Goal: Information Seeking & Learning: Stay updated

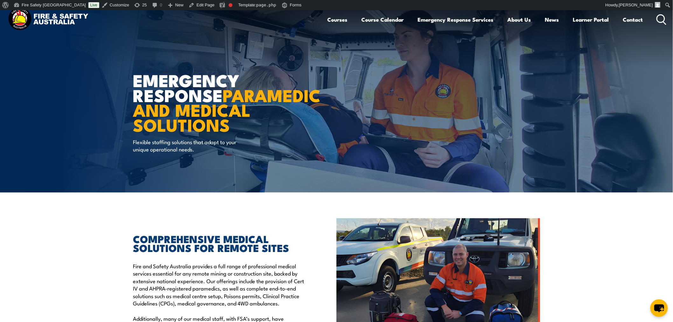
scroll to position [424, 0]
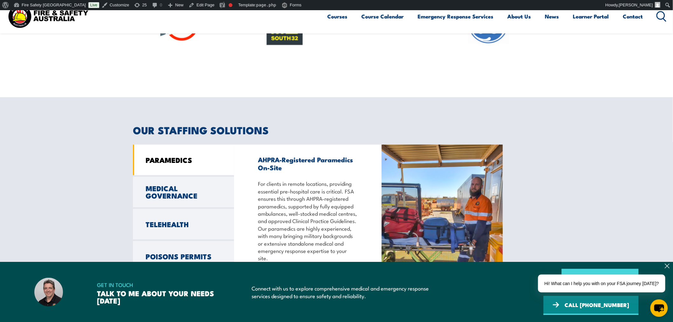
click at [561, 288] on link "ONLINE ENQUIRY" at bounding box center [599, 278] width 77 height 19
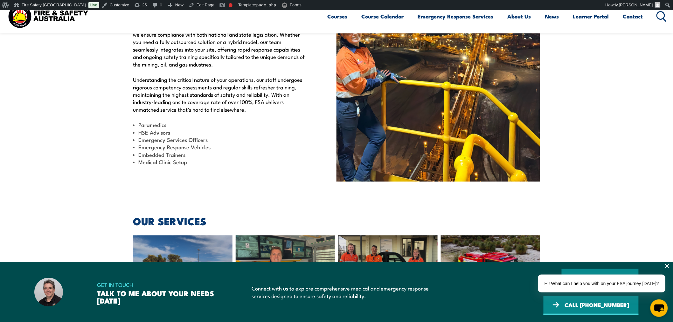
scroll to position [2264, 0]
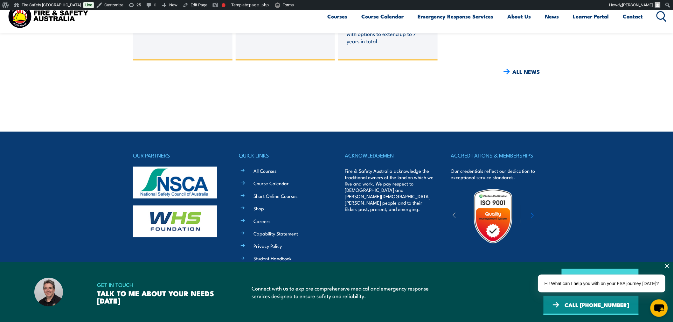
click at [561, 288] on link "ONLINE ENQUIRY" at bounding box center [599, 278] width 77 height 19
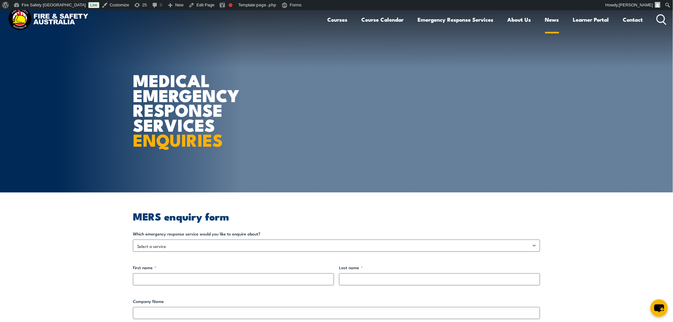
click at [556, 18] on link "News" at bounding box center [552, 19] width 14 height 17
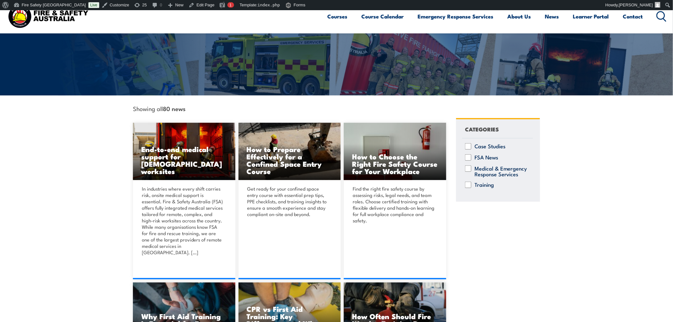
scroll to position [106, 0]
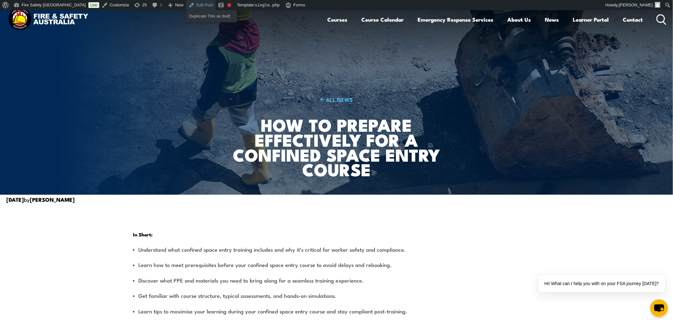
click at [186, 1] on link "Edit Post" at bounding box center [201, 5] width 30 height 10
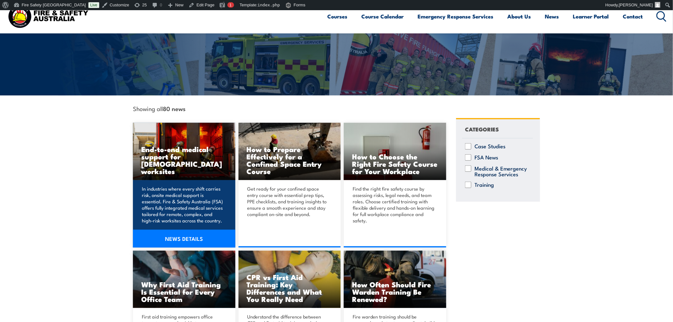
scroll to position [106, 0]
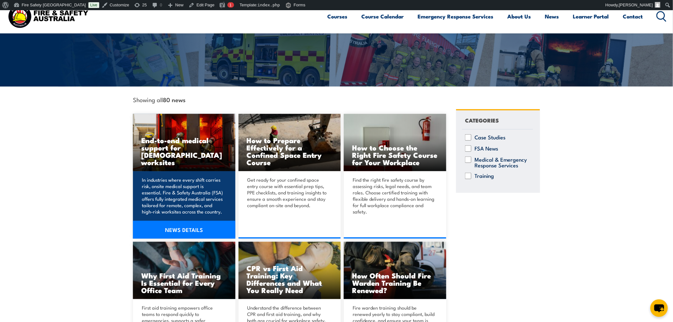
click at [179, 229] on link "NEWS DETAILS" at bounding box center [184, 230] width 102 height 18
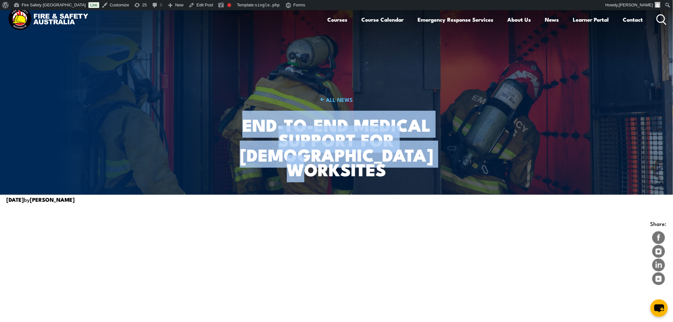
drag, startPoint x: 242, startPoint y: 138, endPoint x: 442, endPoint y: 181, distance: 204.2
click at [442, 181] on div "ALL NEWS End-to-end medical support for Australian worksites" at bounding box center [336, 102] width 250 height 184
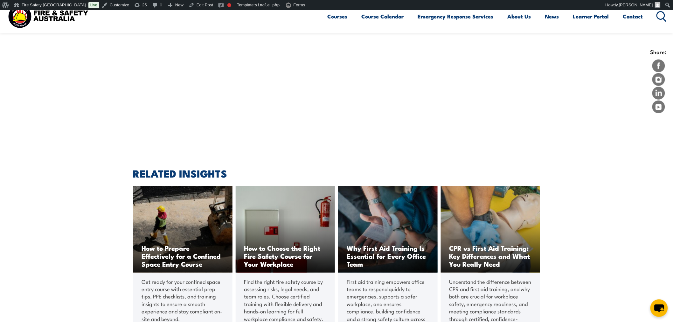
scroll to position [106, 0]
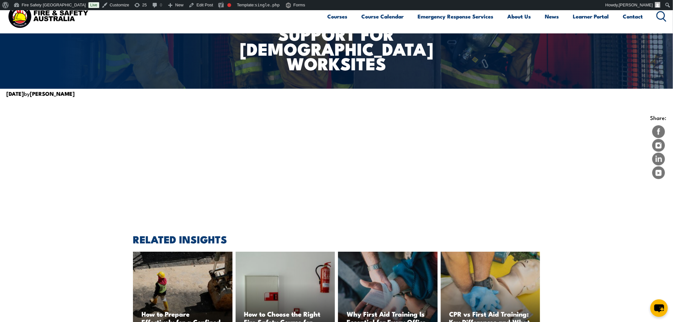
click at [351, 153] on article "Share:" at bounding box center [336, 146] width 660 height 67
click at [186, 4] on link "Edit Post" at bounding box center [201, 5] width 30 height 10
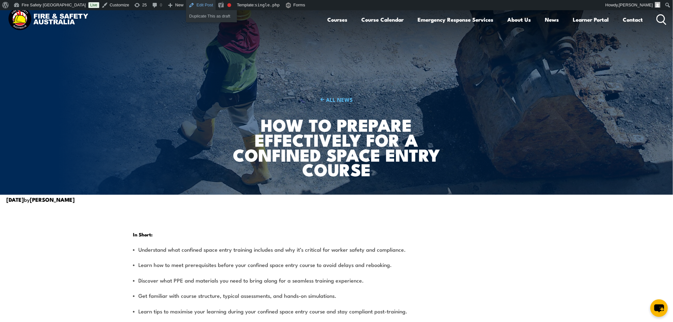
click at [186, 3] on link "Edit Post" at bounding box center [201, 5] width 30 height 10
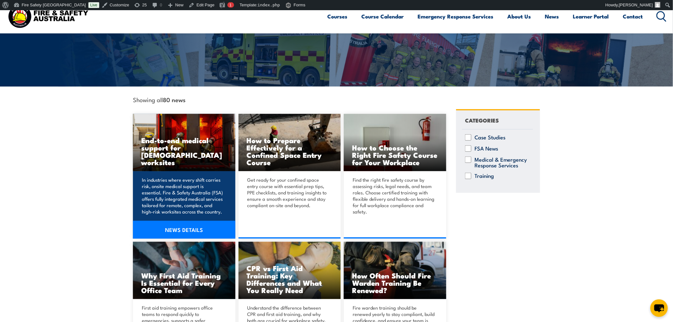
click at [179, 232] on link "NEWS DETAILS" at bounding box center [184, 230] width 102 height 18
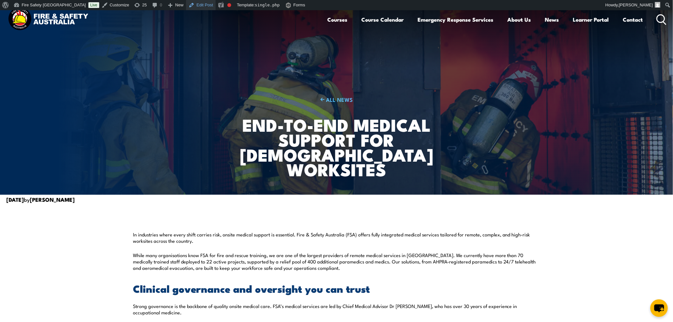
click at [186, 6] on link "Edit Post" at bounding box center [201, 5] width 30 height 10
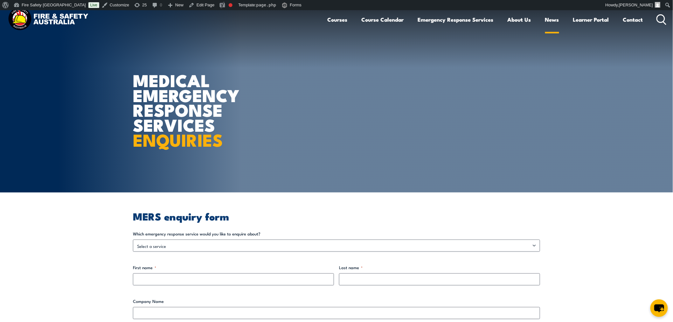
click at [549, 18] on link "News" at bounding box center [552, 19] width 14 height 17
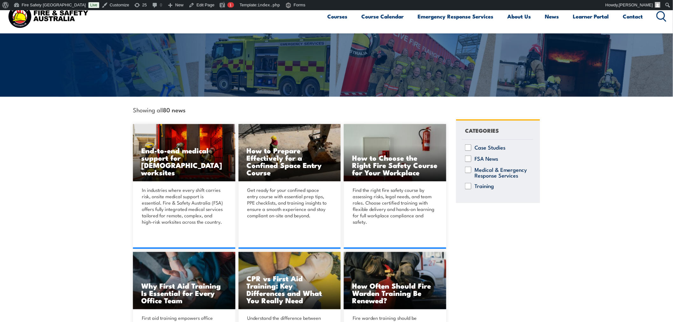
scroll to position [106, 0]
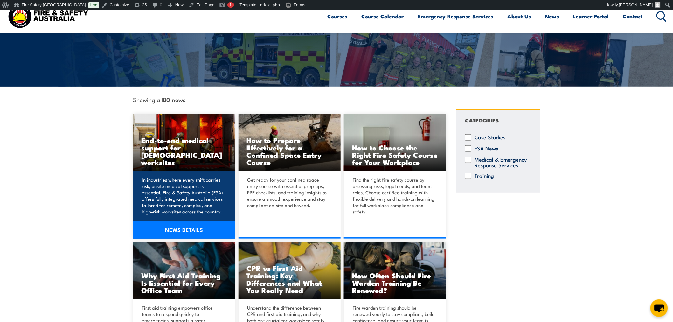
click at [209, 180] on p "In industries where every shift carries risk, onsite medical support is essenti…" at bounding box center [183, 195] width 83 height 38
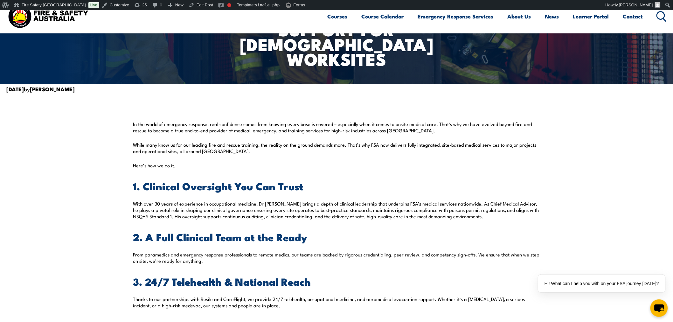
scroll to position [106, 0]
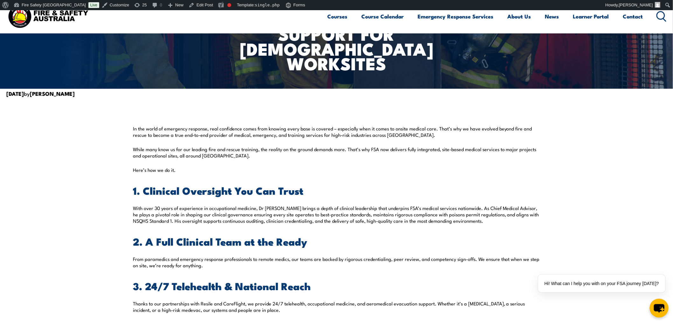
click at [654, 306] on icon "chat-button" at bounding box center [658, 308] width 10 height 9
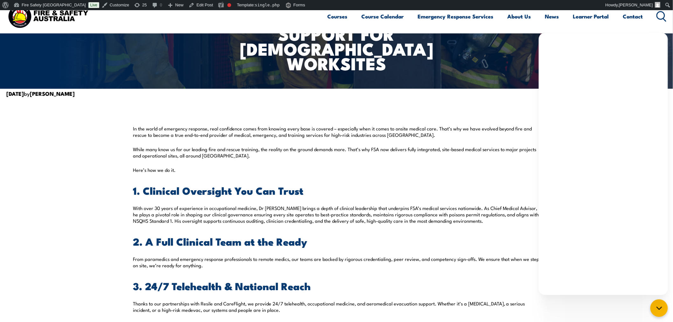
click at [483, 220] on p "With over 30 years of experience in occupational medicine, Dr Robert McCartney …" at bounding box center [336, 214] width 407 height 19
click at [486, 219] on p "With over 30 years of experience in occupational medicine, Dr Robert McCartney …" at bounding box center [336, 214] width 407 height 19
click at [650, 304] on div "chat-button" at bounding box center [658, 307] width 19 height 19
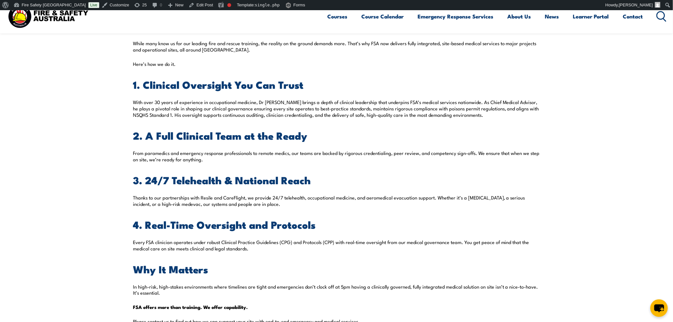
scroll to position [318, 0]
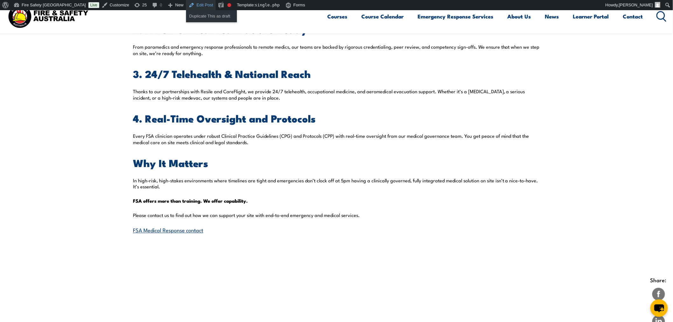
click at [186, 4] on link "Edit Post" at bounding box center [201, 5] width 30 height 10
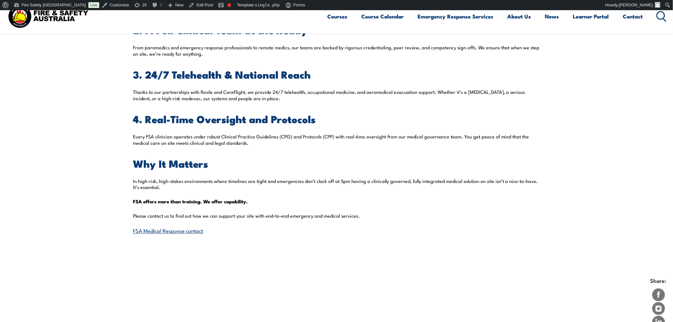
scroll to position [317, 0]
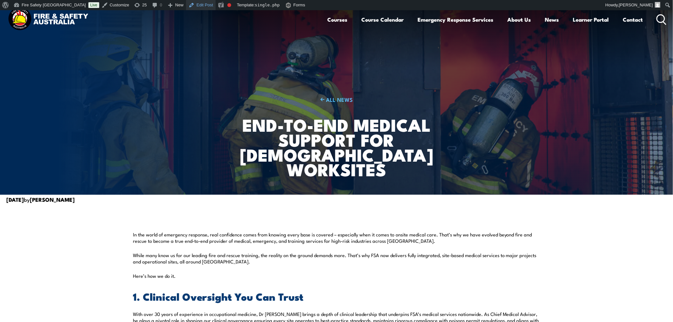
click at [186, 6] on link "Edit Post" at bounding box center [201, 5] width 30 height 10
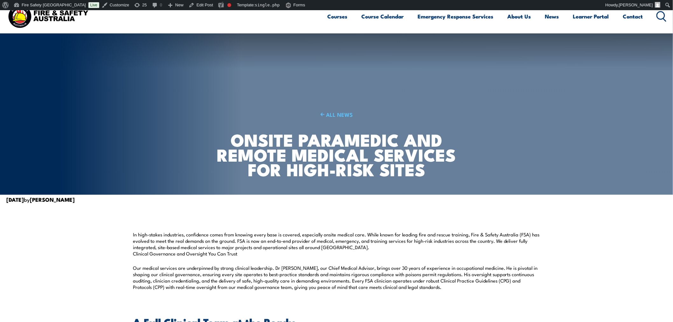
scroll to position [106, 0]
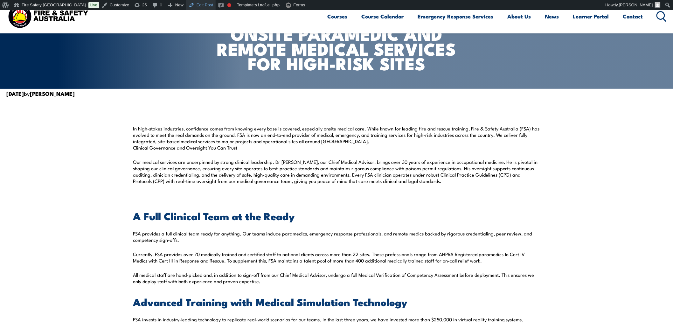
click at [186, 8] on link "Edit Post" at bounding box center [201, 5] width 30 height 10
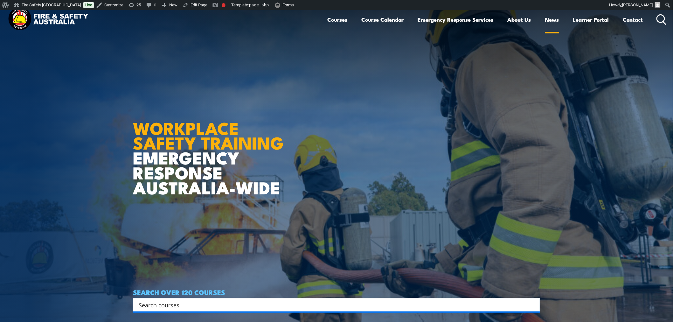
click at [551, 21] on link "News" at bounding box center [552, 19] width 14 height 17
